Goal: Task Accomplishment & Management: Use online tool/utility

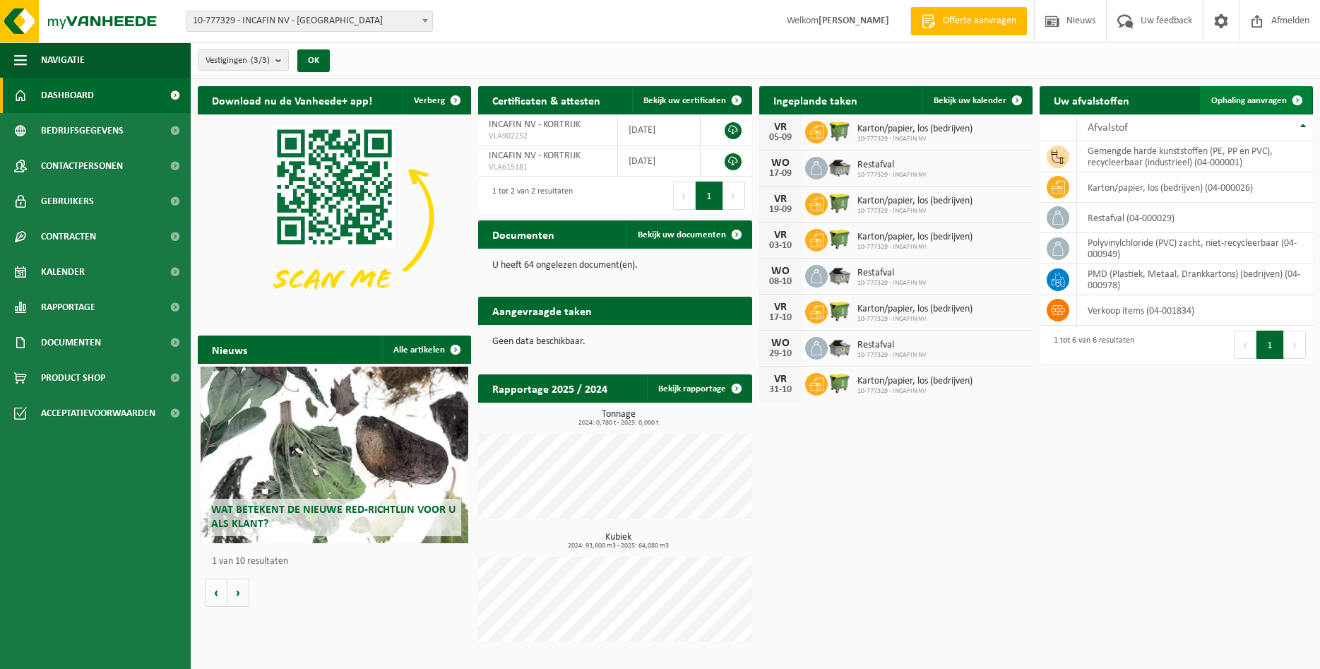
click at [1240, 107] on link "Ophaling aanvragen" at bounding box center [1256, 100] width 112 height 28
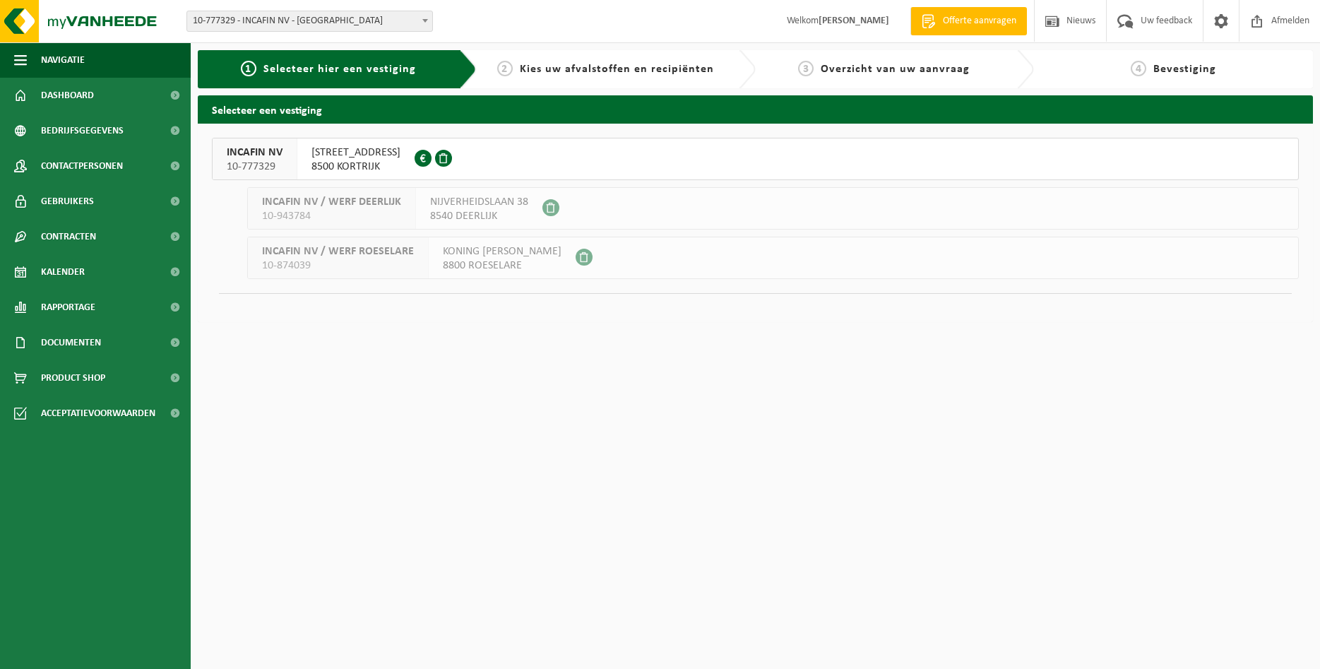
click at [343, 165] on span "8500 KORTRIJK" at bounding box center [356, 167] width 89 height 14
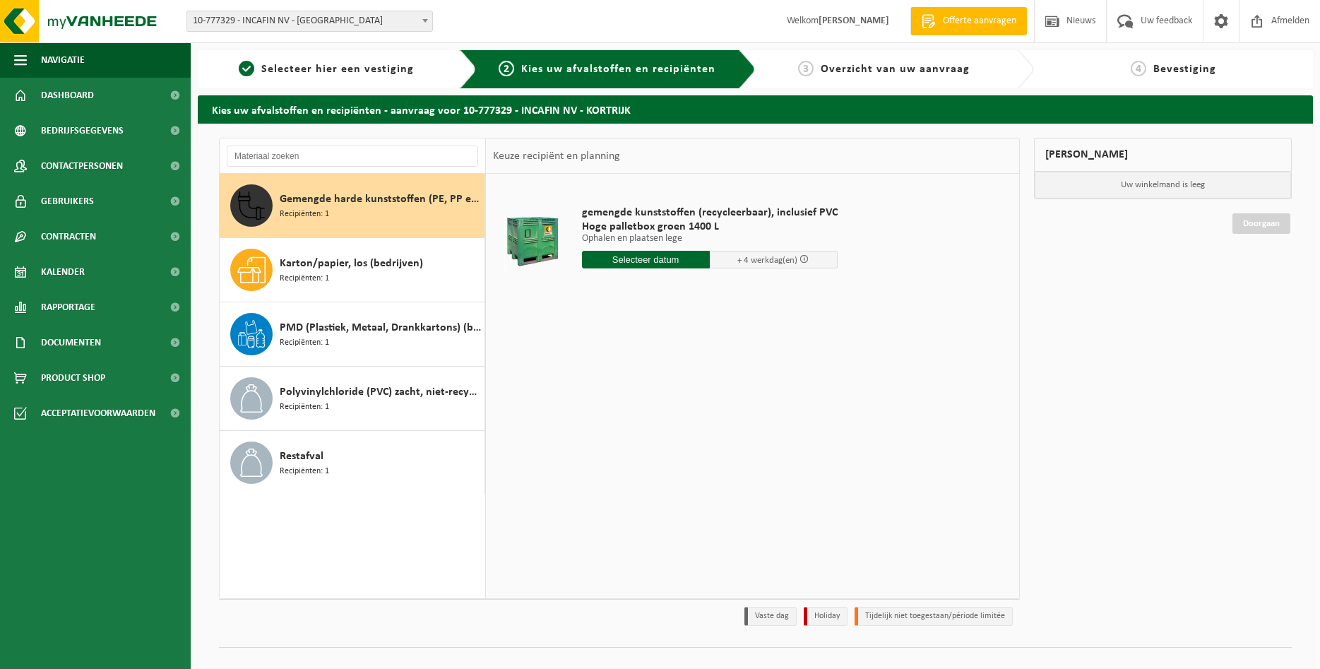
click at [648, 259] on input "text" at bounding box center [646, 260] width 128 height 18
click at [745, 296] on icon at bounding box center [742, 291] width 23 height 23
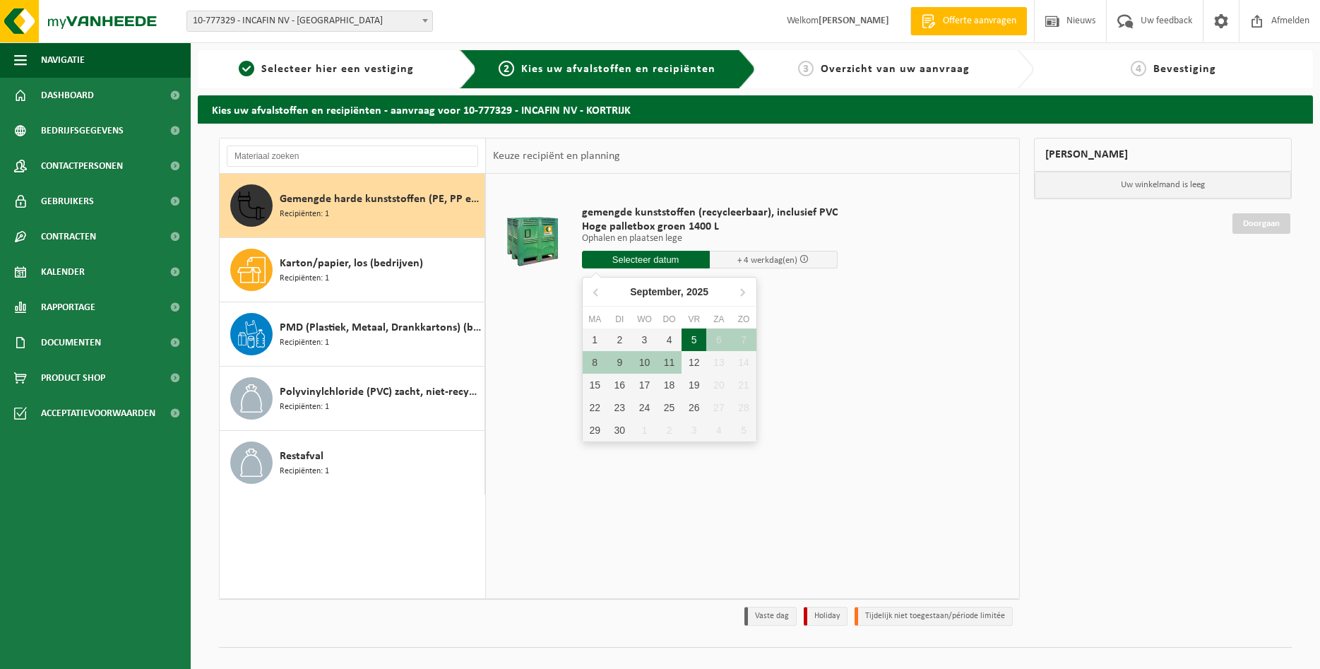
click at [692, 341] on div "5" at bounding box center [694, 340] width 25 height 23
type input "Van 2025-09-05"
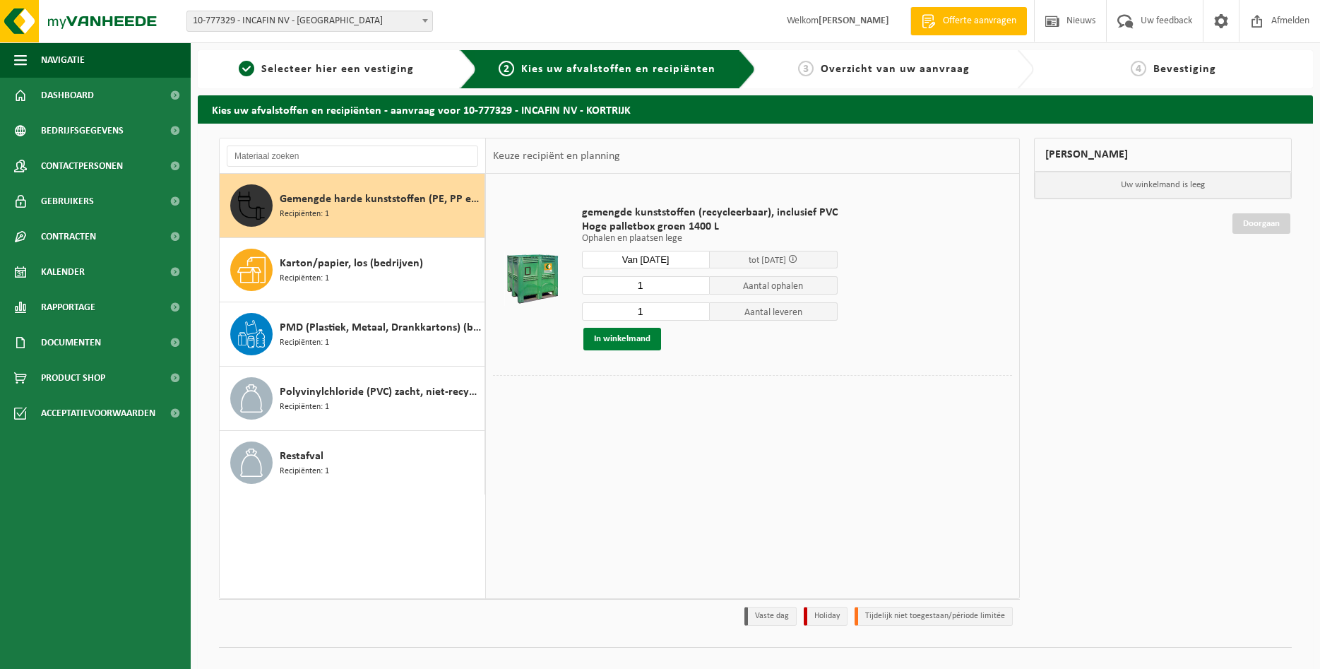
click at [628, 341] on button "In winkelmand" at bounding box center [623, 339] width 78 height 23
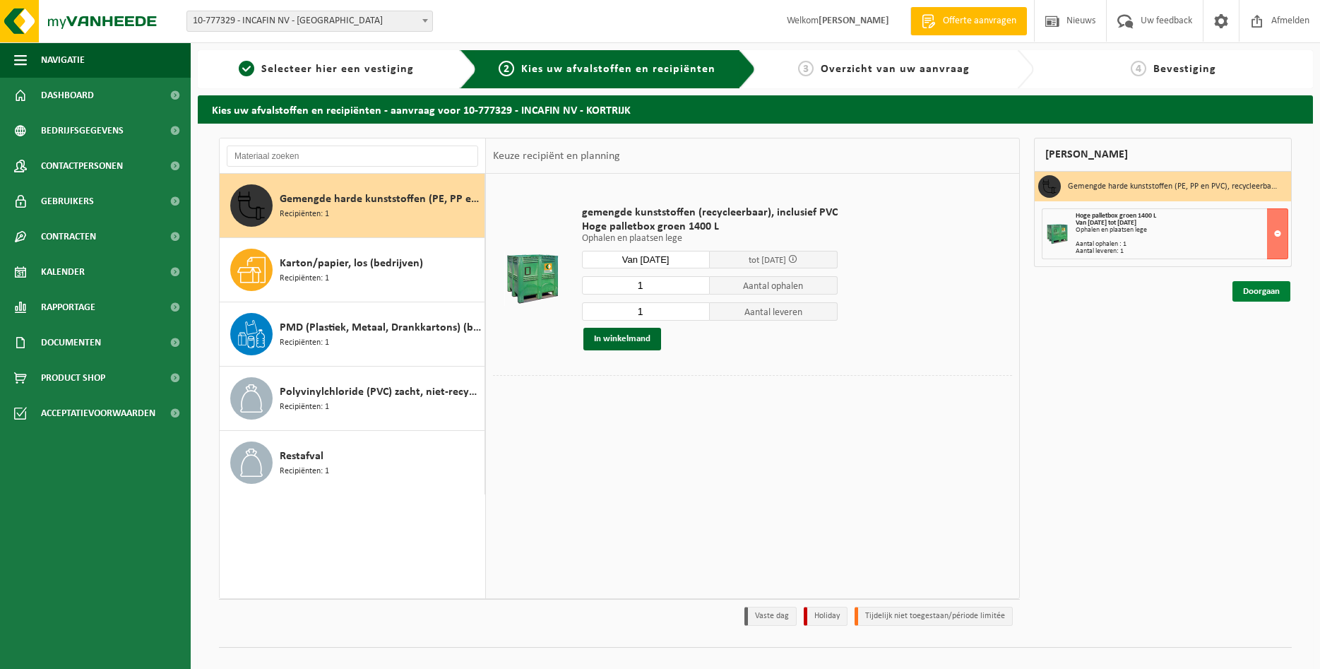
click at [1255, 292] on link "Doorgaan" at bounding box center [1262, 291] width 58 height 20
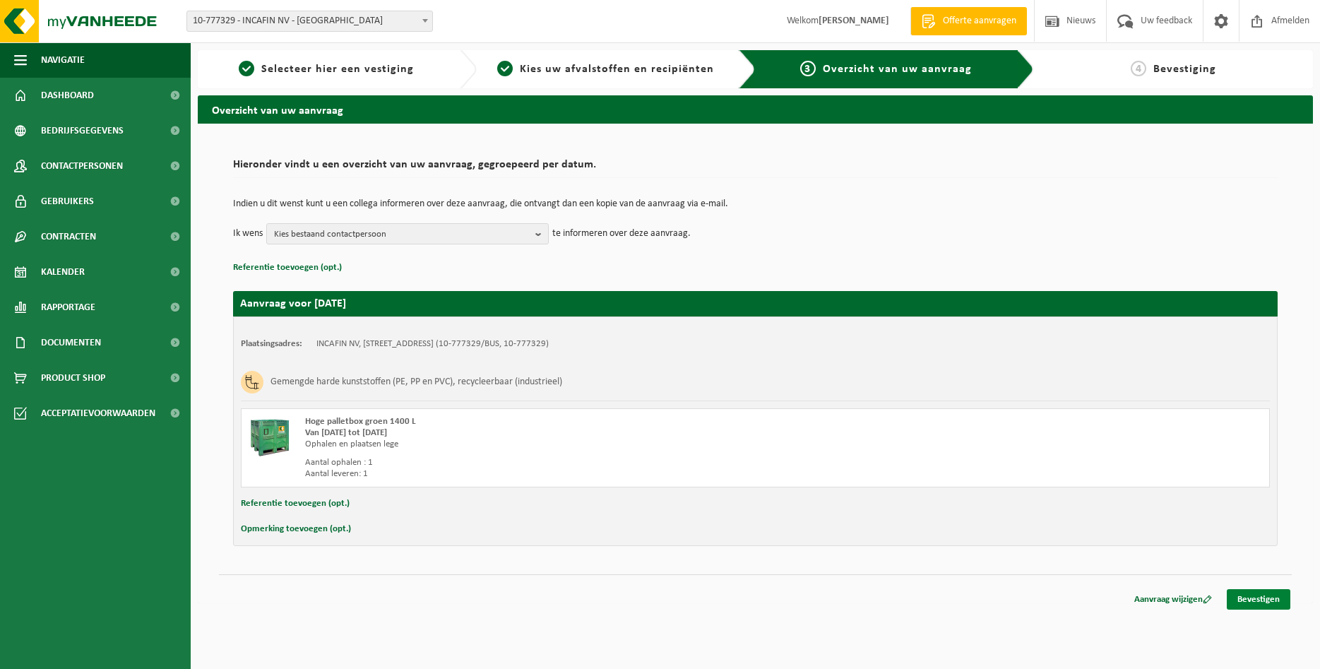
click at [1264, 593] on link "Bevestigen" at bounding box center [1259, 599] width 64 height 20
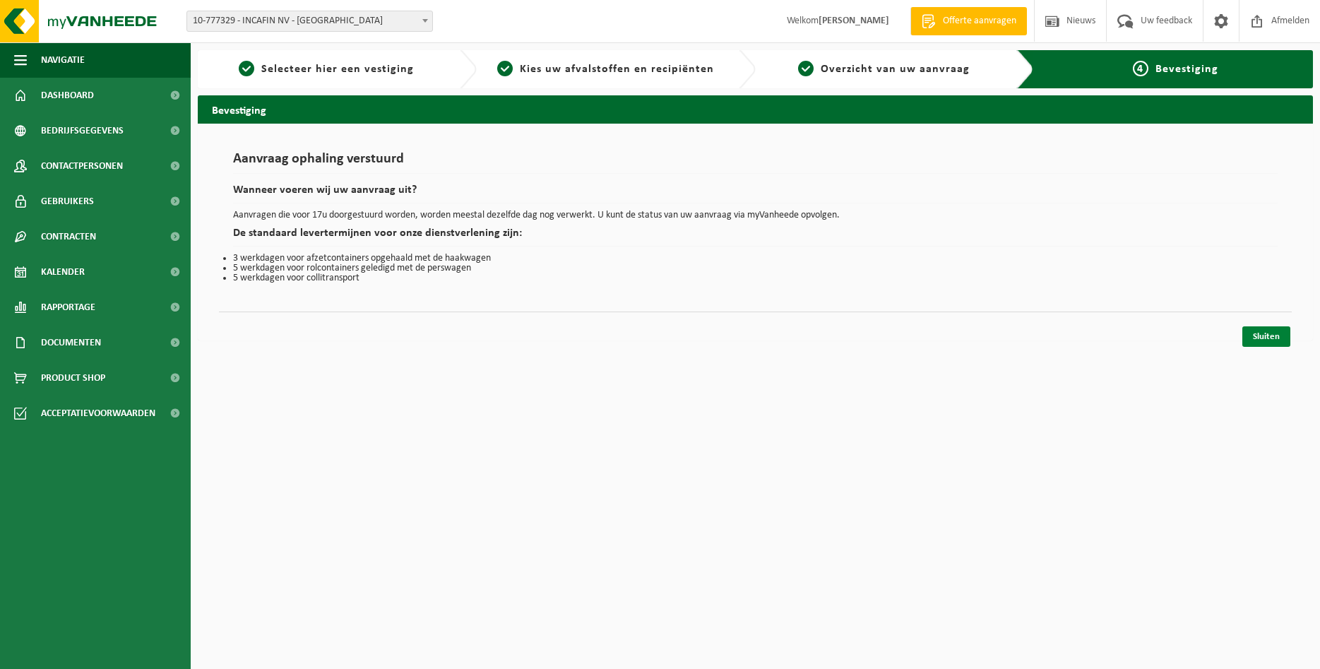
click at [1262, 337] on link "Sluiten" at bounding box center [1267, 336] width 48 height 20
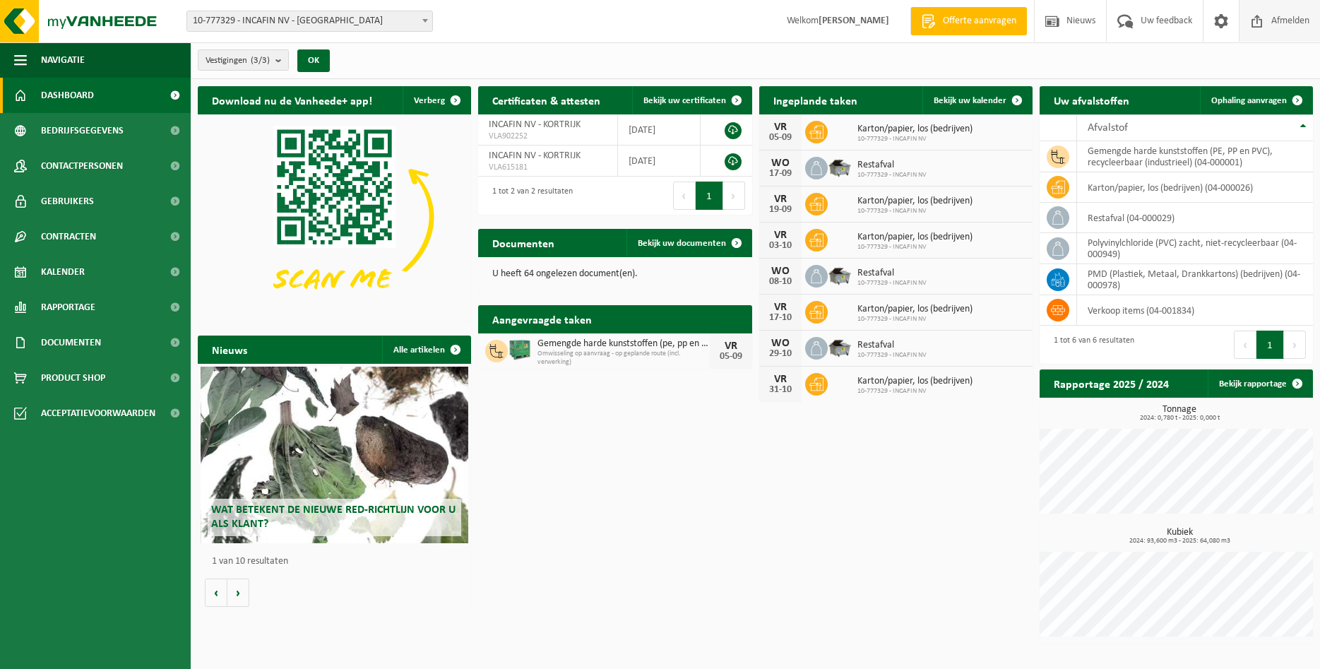
click at [1293, 28] on span "Afmelden" at bounding box center [1290, 21] width 45 height 42
